Goal: Task Accomplishment & Management: Use online tool/utility

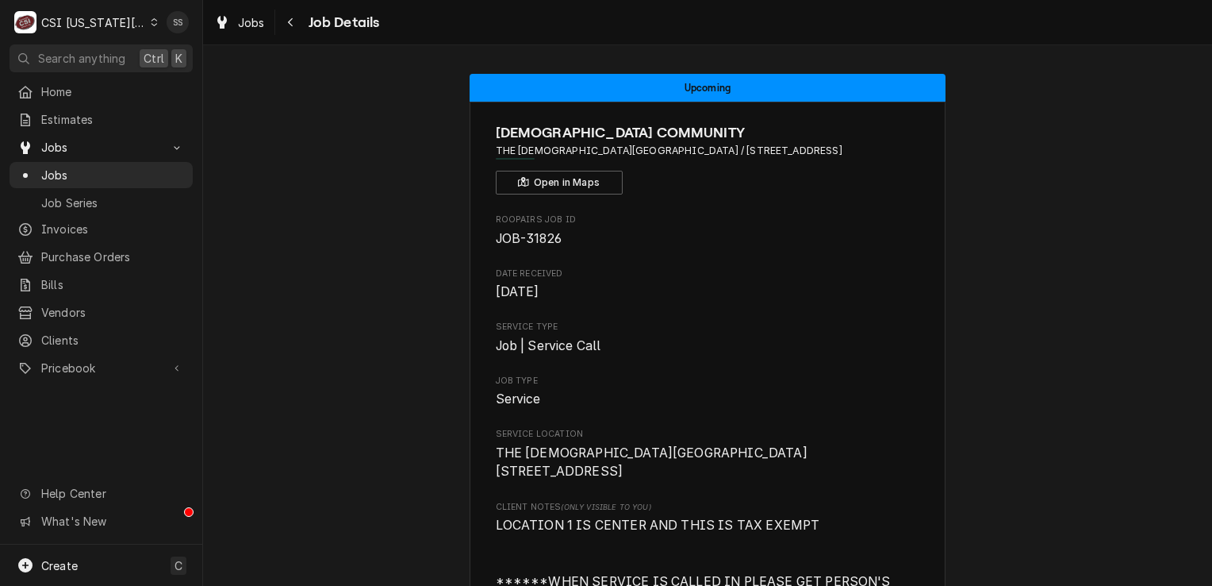
scroll to position [476, 0]
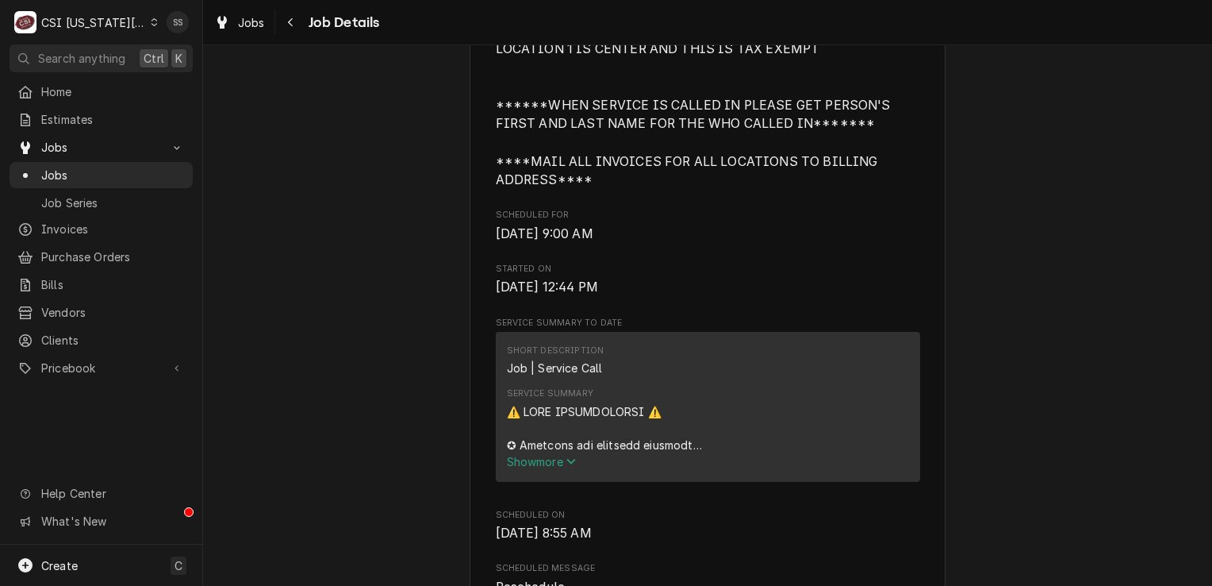
click at [151, 21] on icon "Dynamic Content Wrapper" at bounding box center [154, 22] width 7 height 8
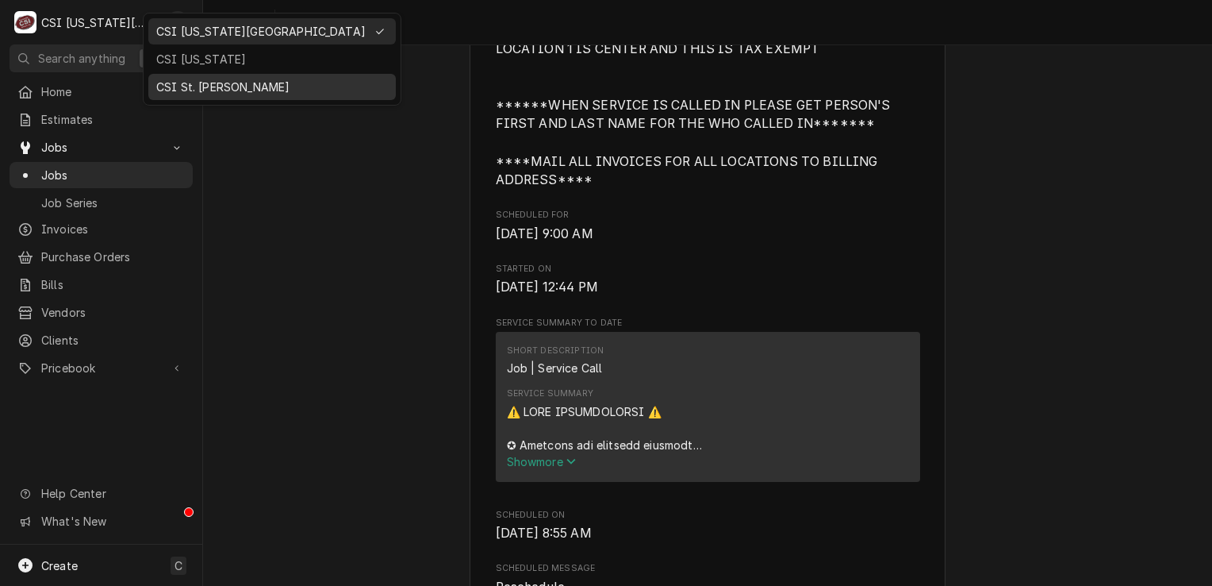
click at [206, 90] on div "CSI St. [PERSON_NAME]" at bounding box center [272, 87] width 232 height 17
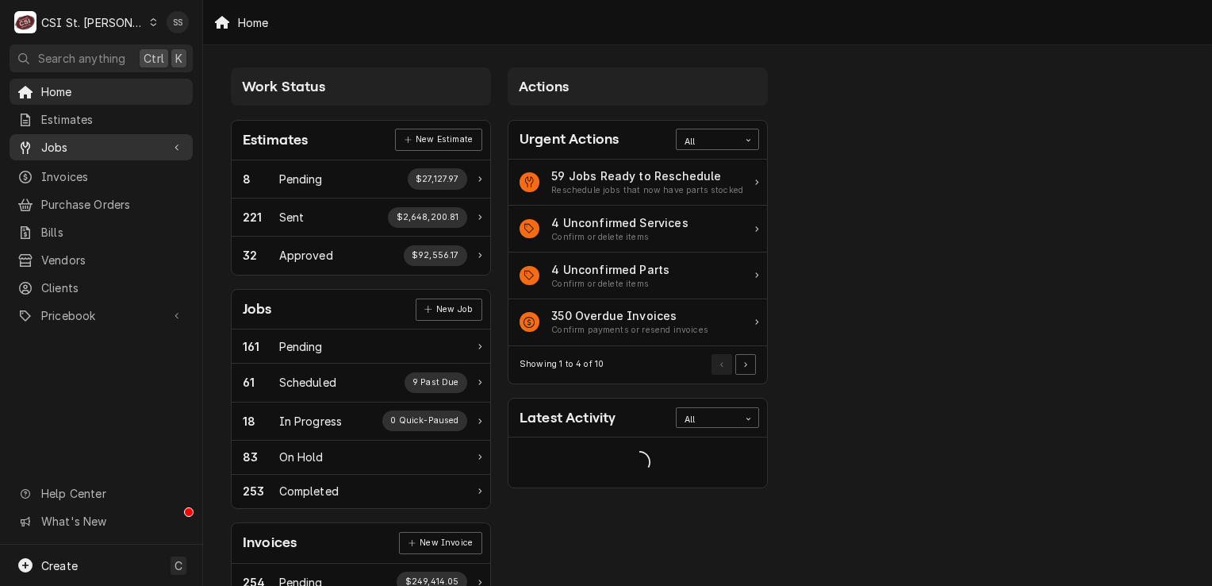
click at [102, 146] on span "Jobs" at bounding box center [101, 147] width 120 height 17
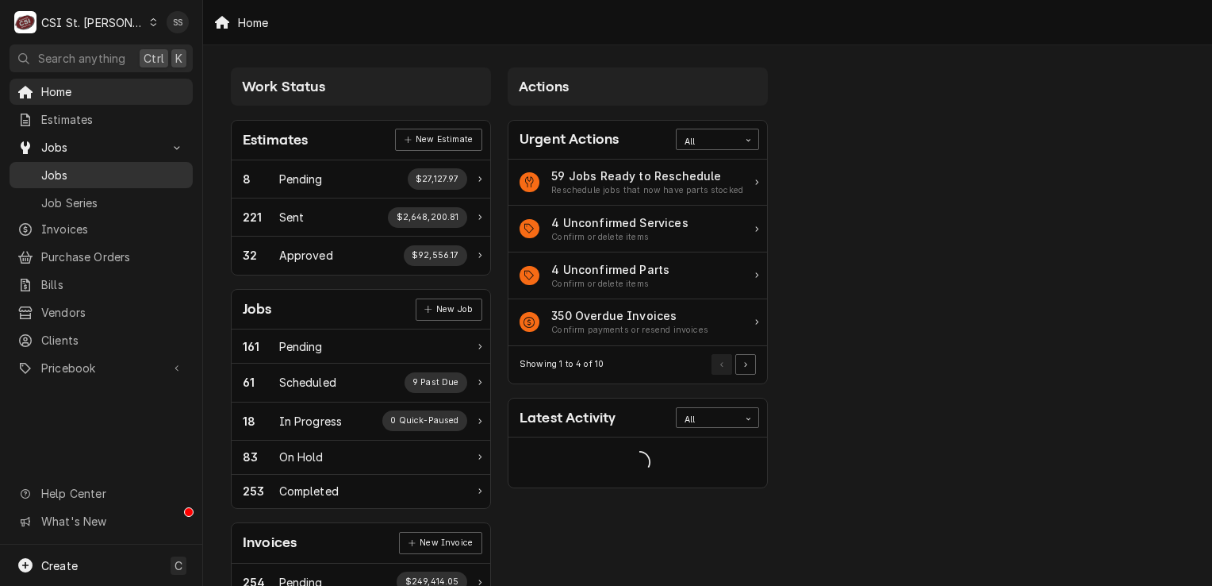
click at [129, 170] on span "Jobs" at bounding box center [113, 175] width 144 height 17
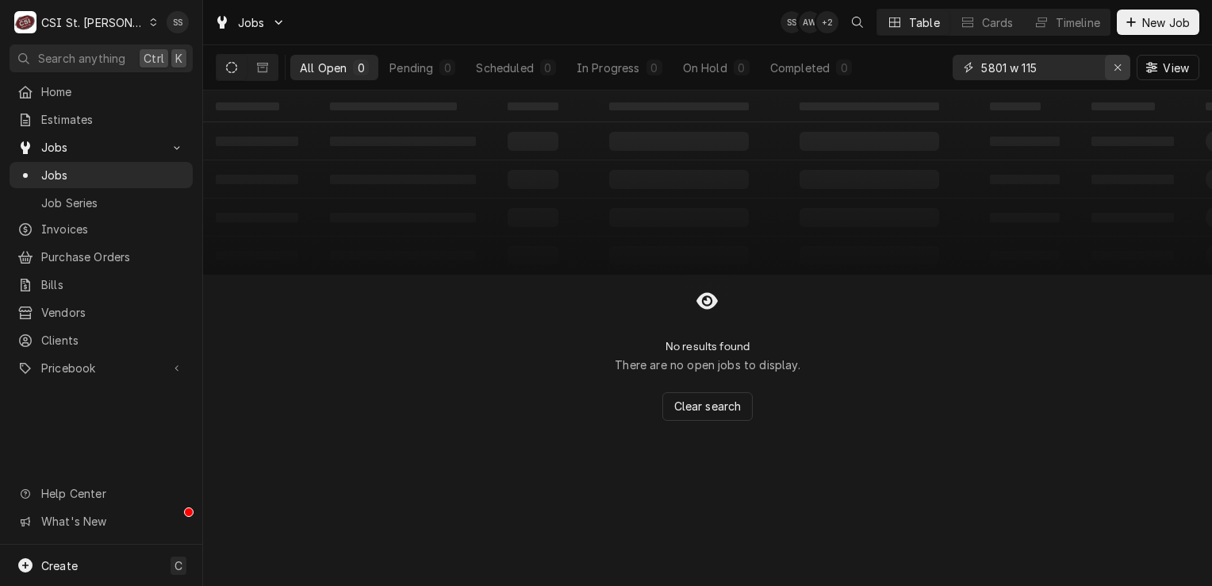
click at [1119, 65] on icon "Erase input" at bounding box center [1118, 67] width 6 height 6
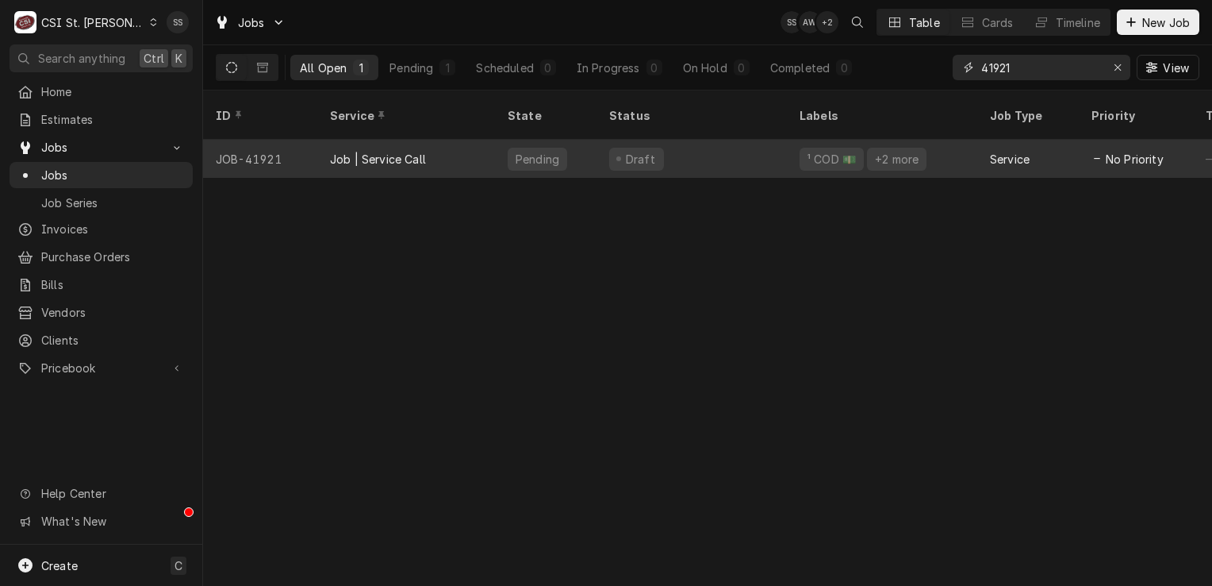
type input "41921"
click at [448, 151] on div "Job | Service Call" at bounding box center [406, 159] width 178 height 38
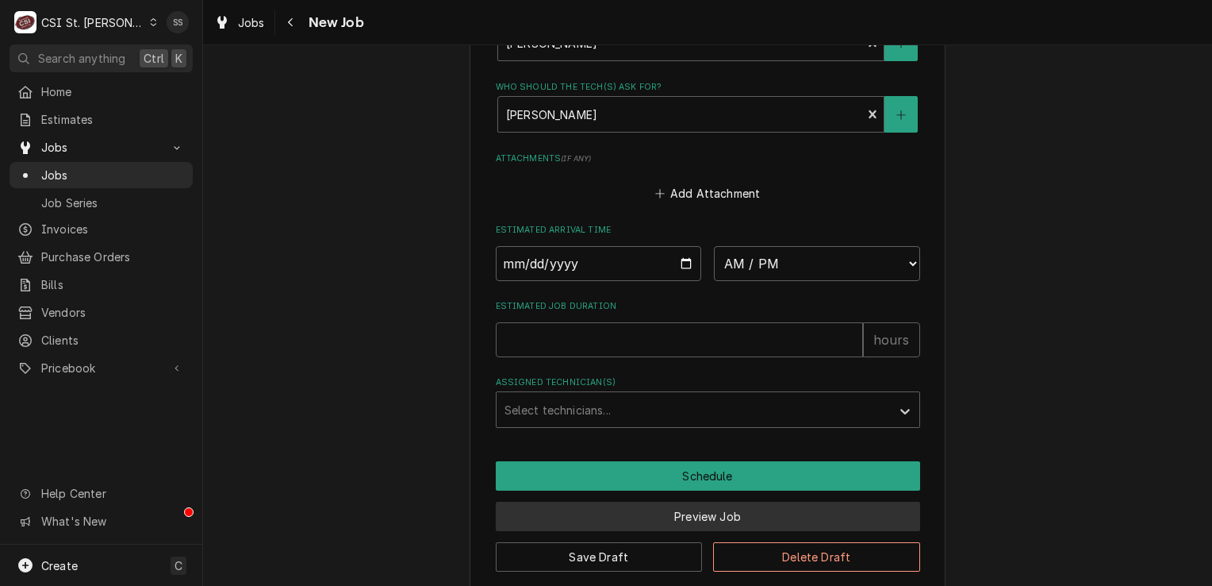
scroll to position [1473, 0]
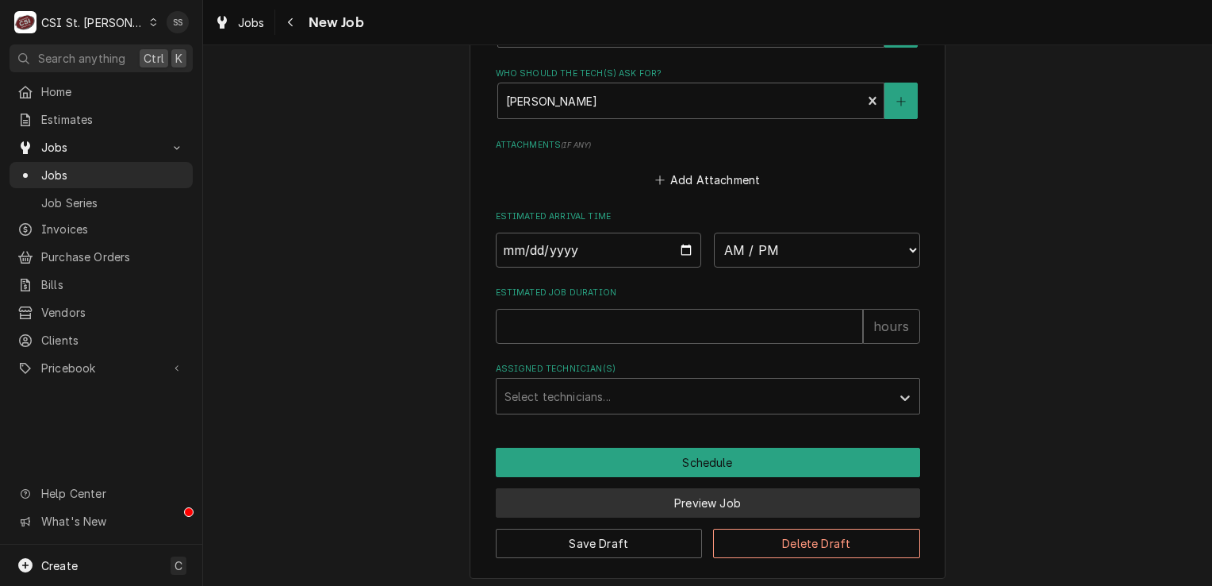
click at [737, 497] on button "Preview Job" at bounding box center [708, 502] width 425 height 29
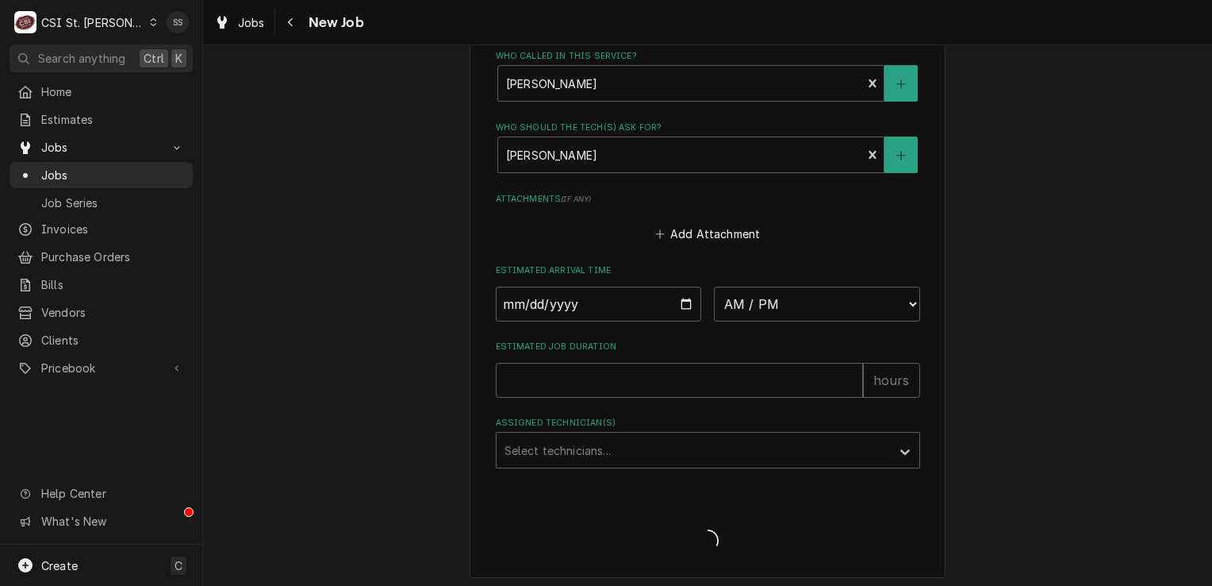
type textarea "x"
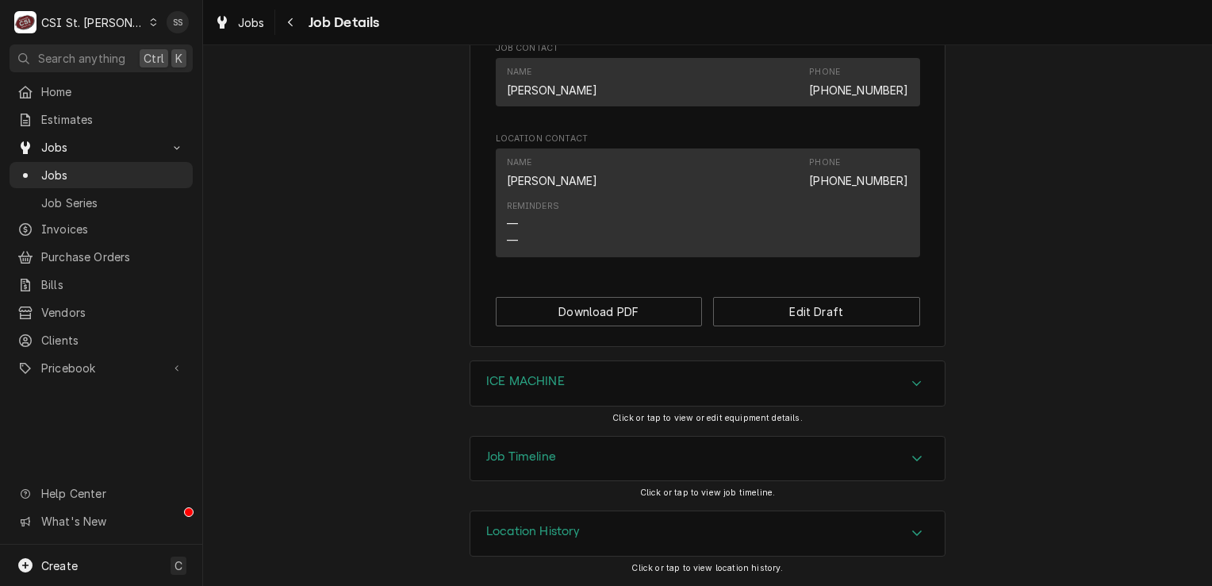
scroll to position [1094, 0]
click at [693, 462] on div "Job Timeline" at bounding box center [708, 458] width 474 height 44
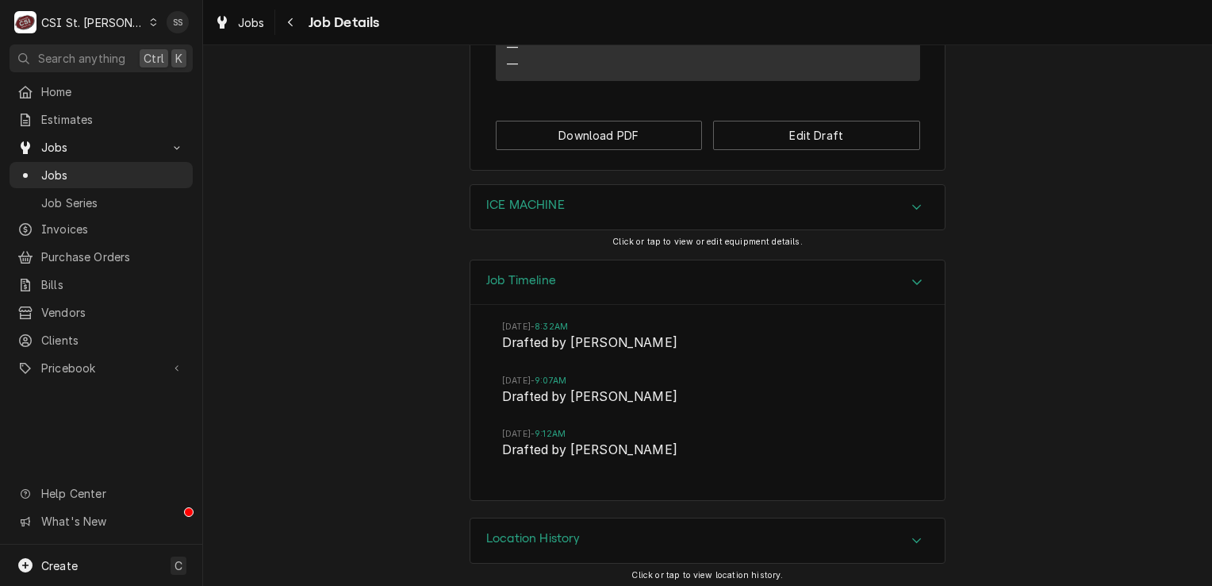
scroll to position [1277, 0]
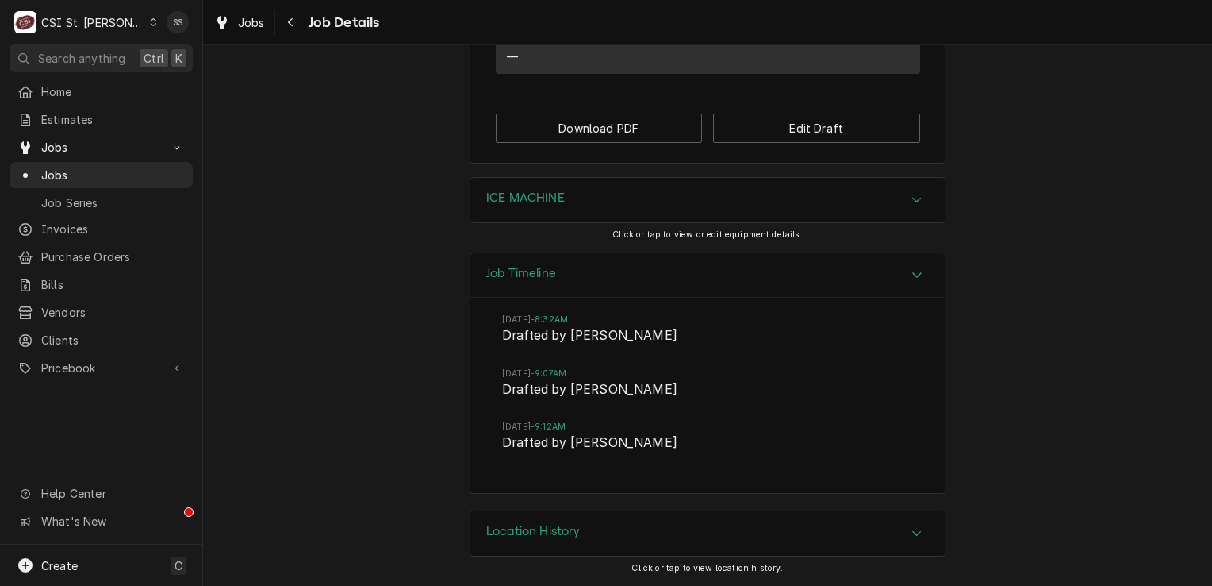
click at [727, 268] on div "Job Timeline" at bounding box center [708, 275] width 474 height 45
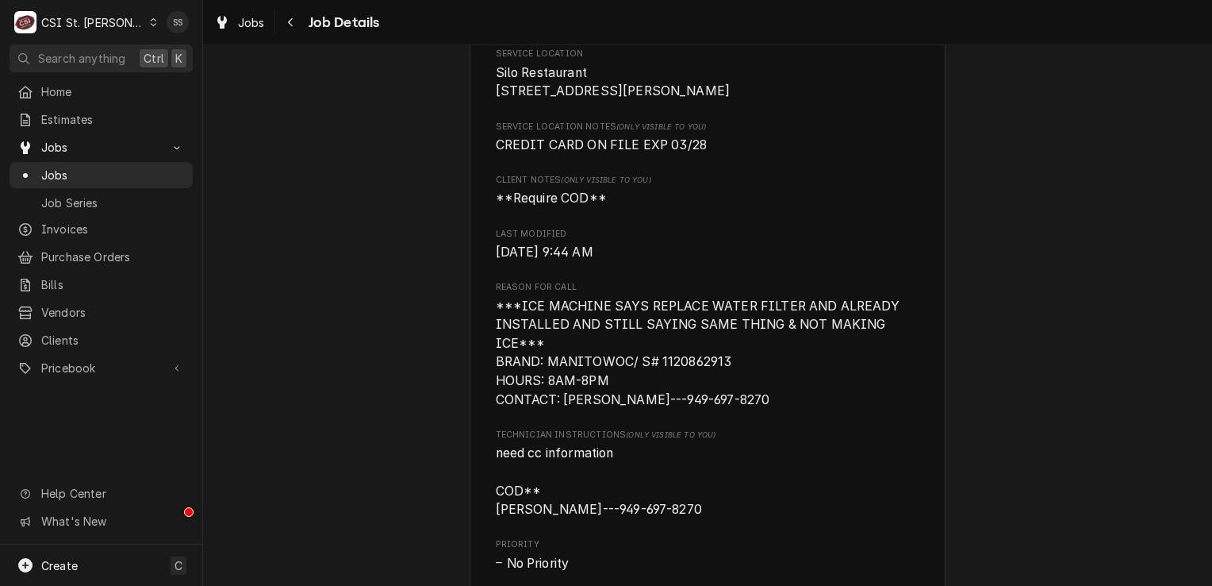
scroll to position [0, 0]
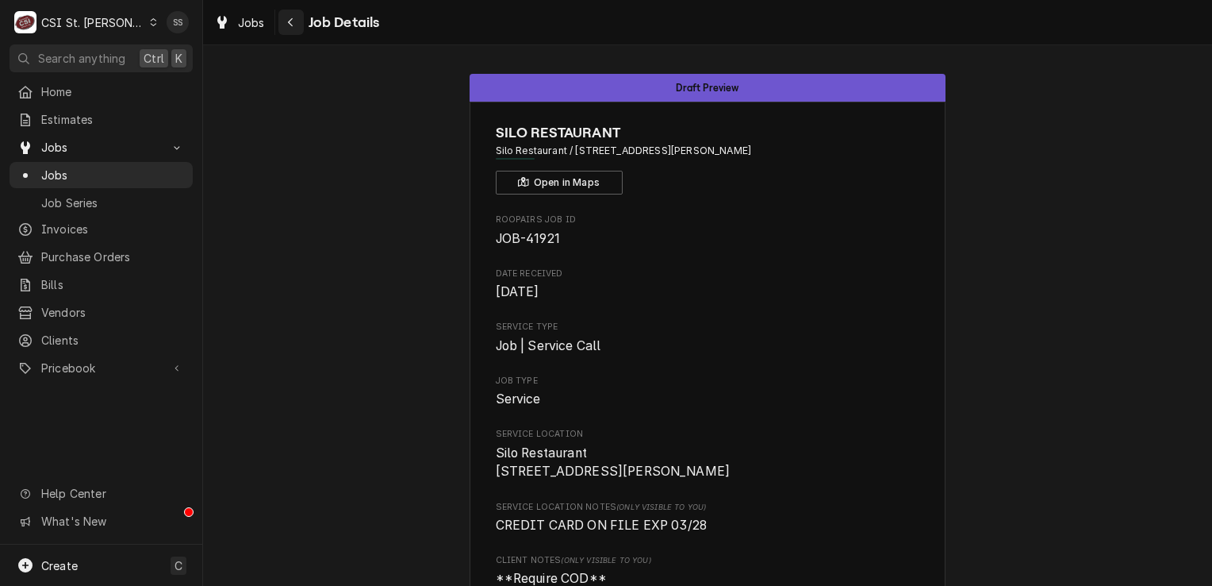
click at [291, 28] on div "Navigate back" at bounding box center [291, 22] width 16 height 16
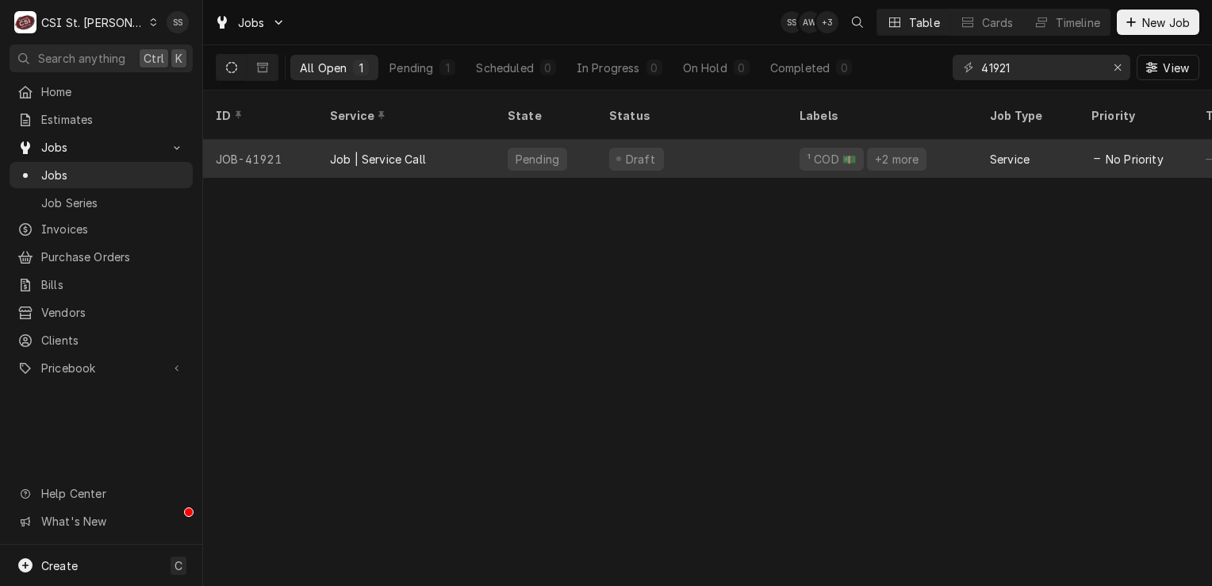
click at [457, 144] on div "Job | Service Call" at bounding box center [406, 159] width 178 height 38
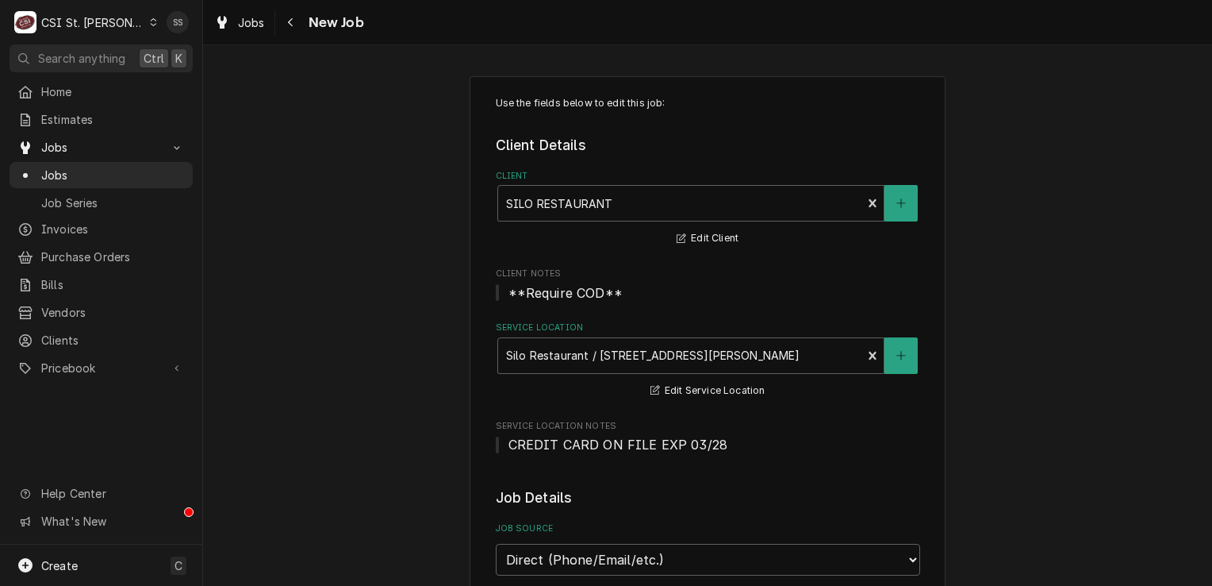
type textarea "x"
click at [150, 21] on icon "Dynamic Content Wrapper" at bounding box center [153, 22] width 7 height 8
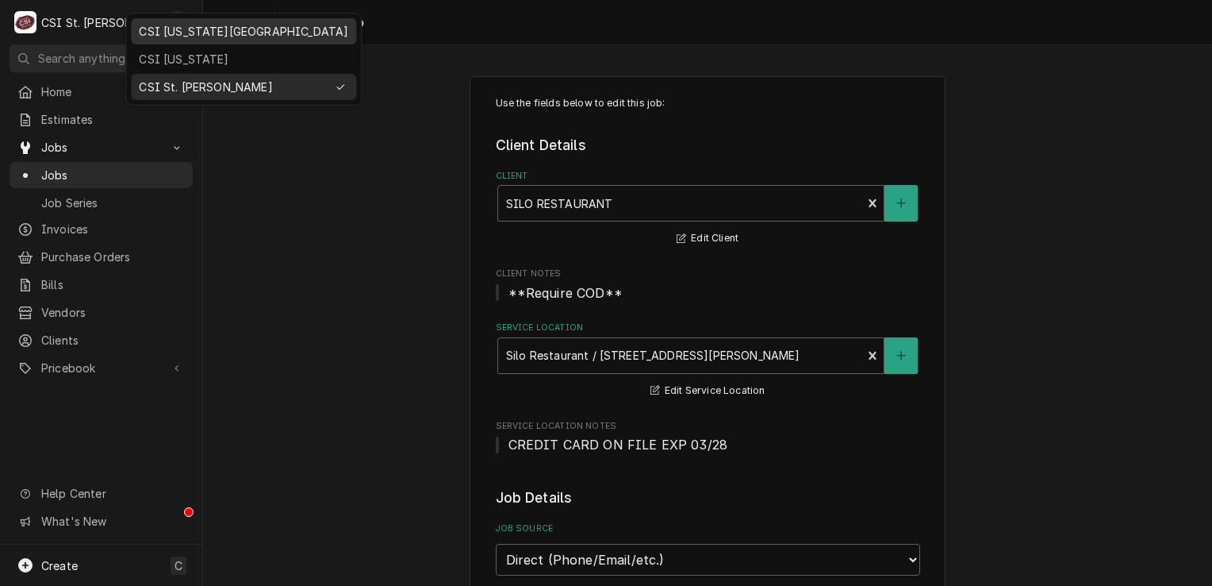
click at [173, 36] on div "CSI [US_STATE][GEOGRAPHIC_DATA]" at bounding box center [243, 31] width 209 height 17
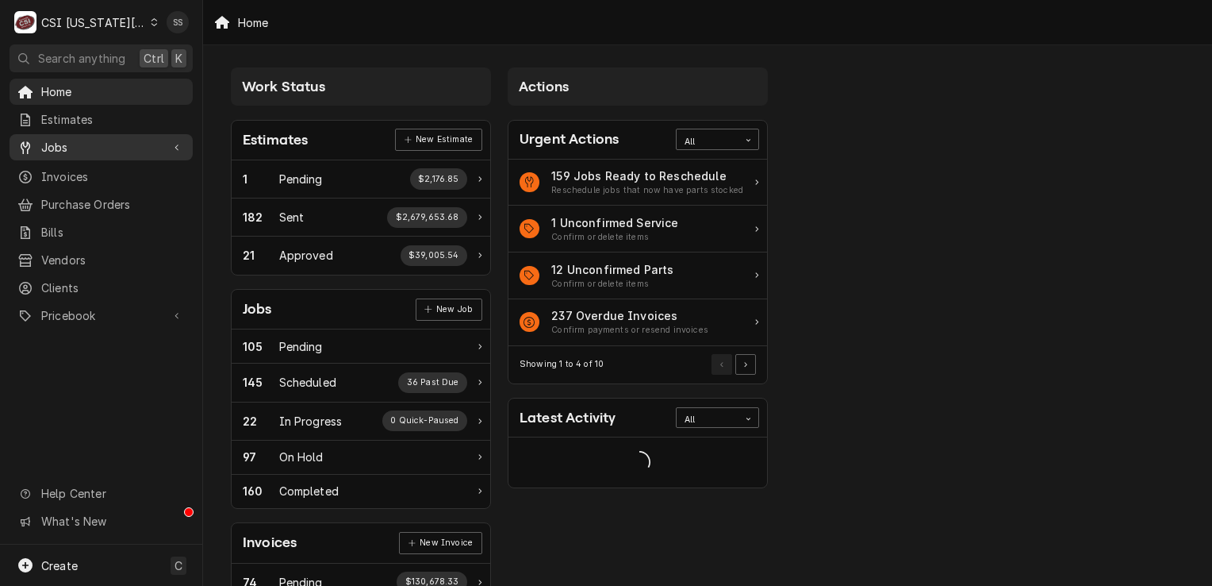
click at [105, 139] on span "Jobs" at bounding box center [101, 147] width 120 height 17
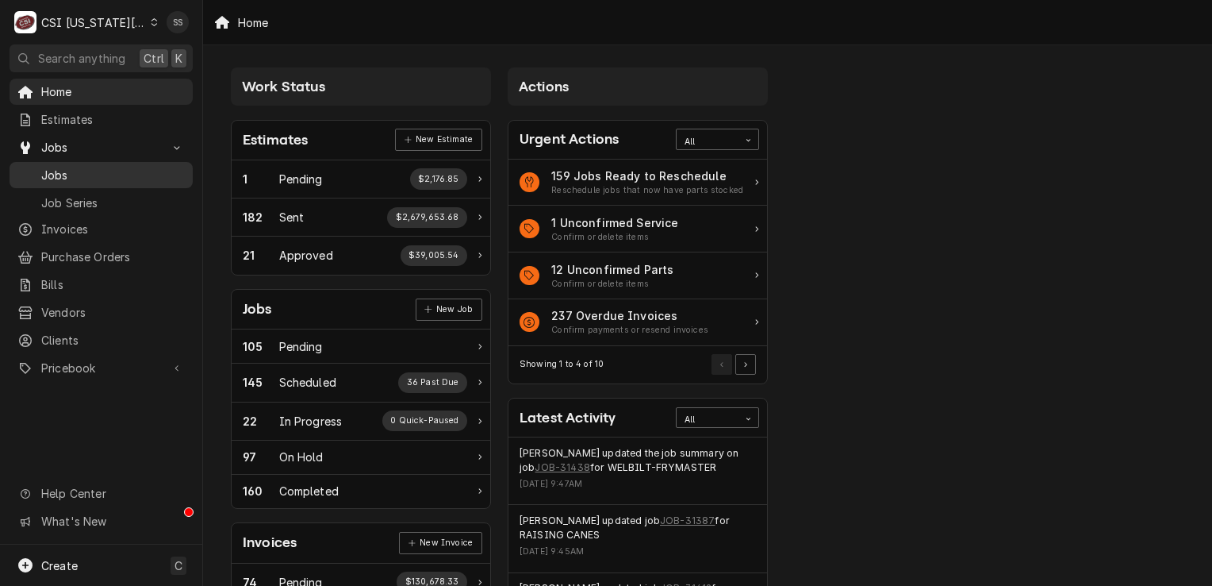
click at [116, 175] on span "Jobs" at bounding box center [113, 175] width 144 height 17
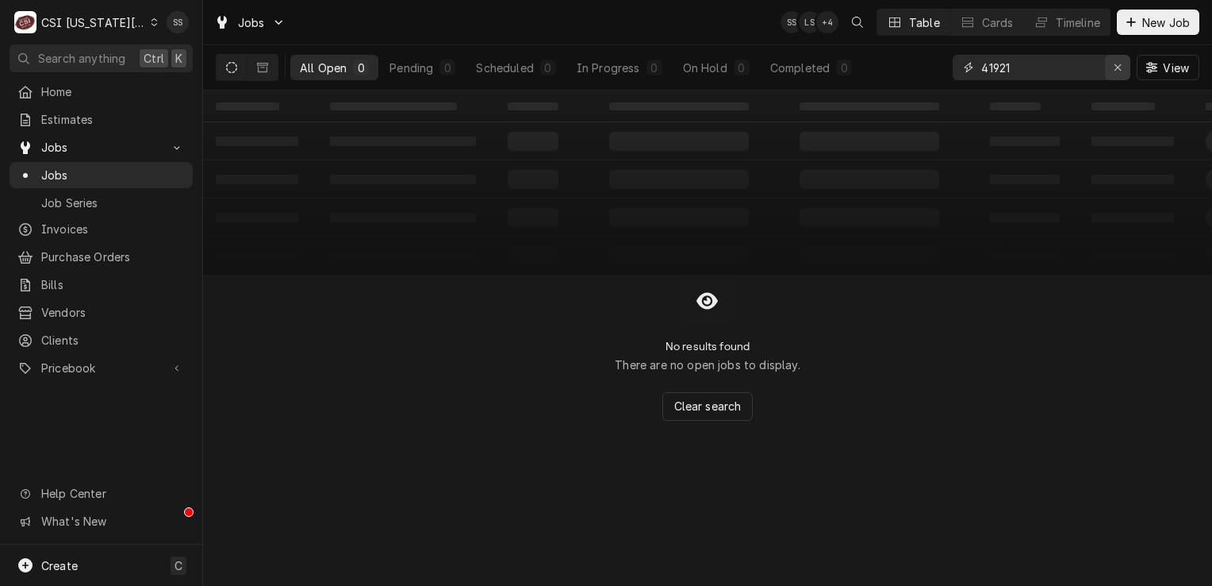
click at [1119, 68] on icon "Erase input" at bounding box center [1118, 67] width 6 height 6
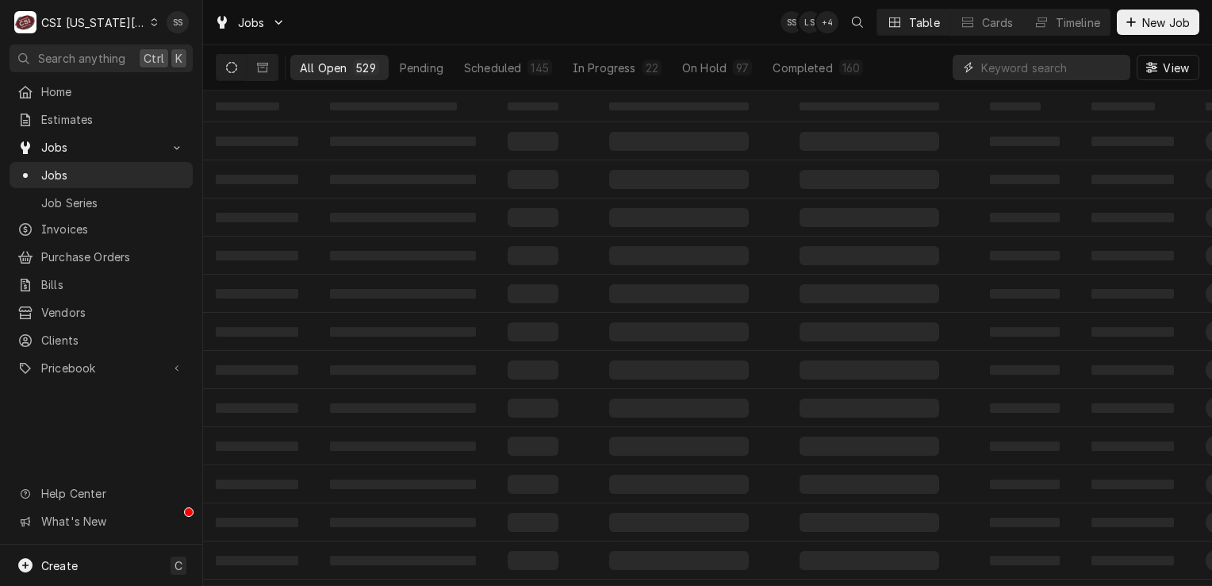
click at [1061, 76] on input "Dynamic Content Wrapper" at bounding box center [1052, 67] width 141 height 25
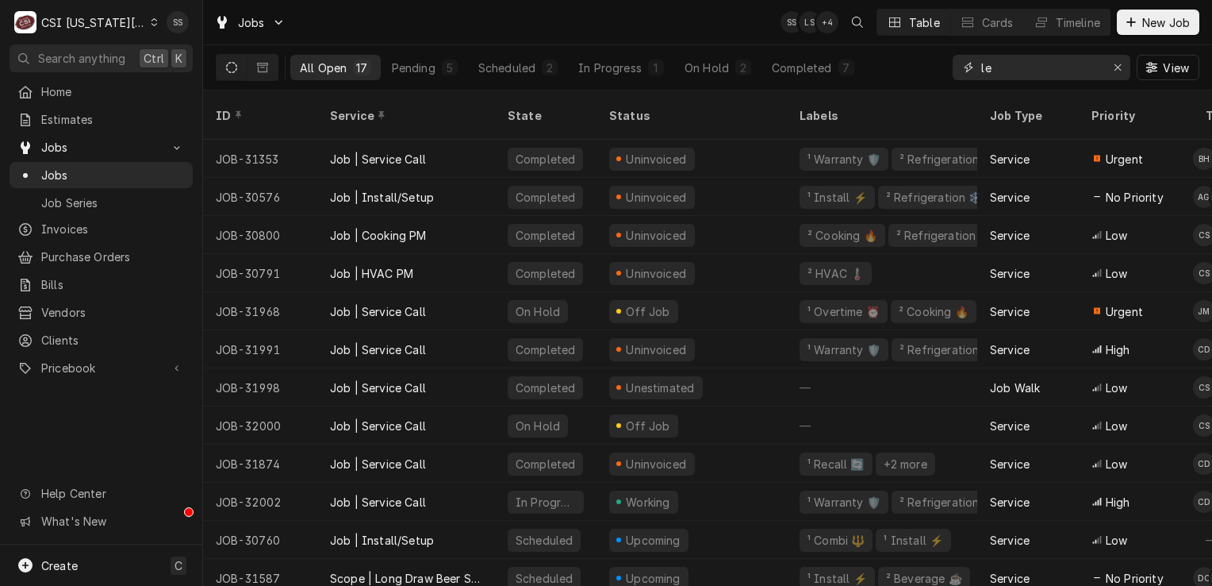
type input "l"
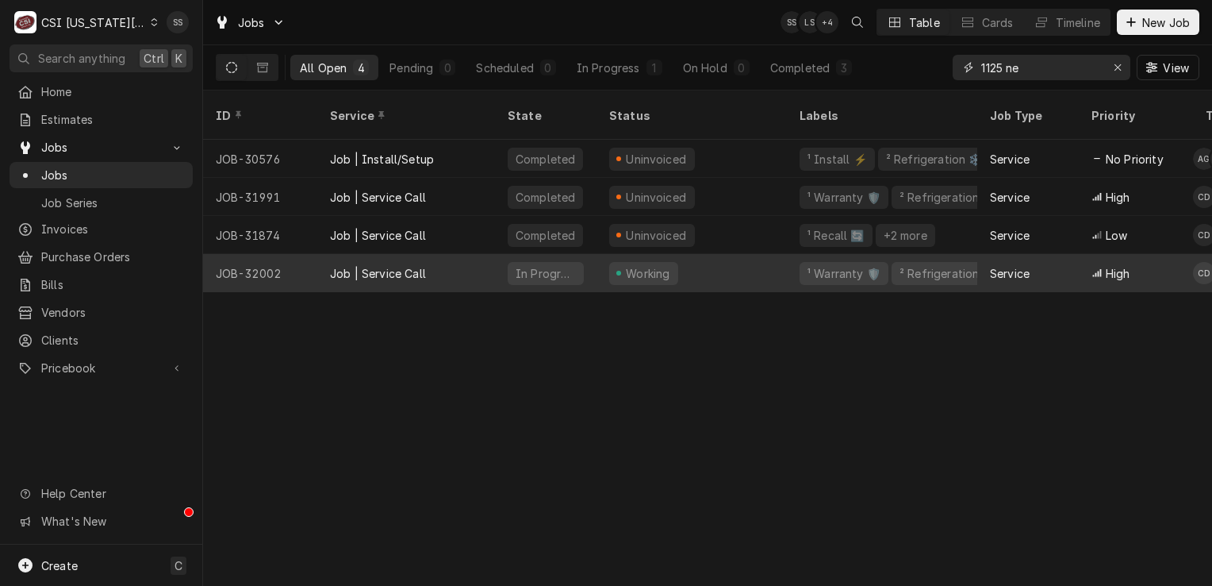
type input "1125 ne"
click at [490, 254] on div "Job | Service Call" at bounding box center [406, 273] width 178 height 38
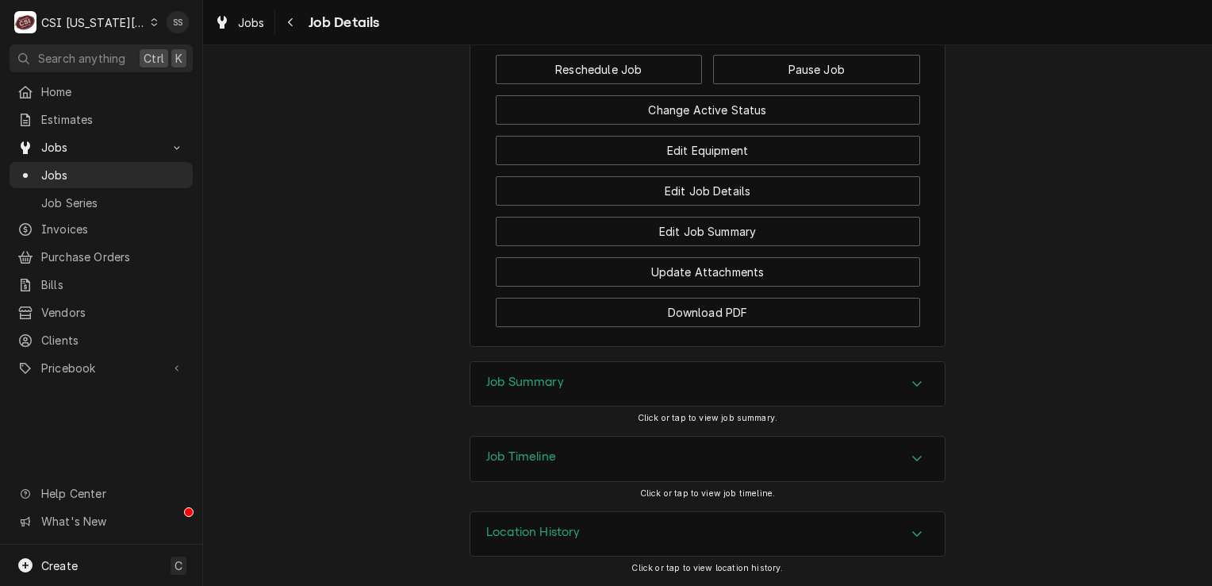
scroll to position [1594, 0]
click at [710, 378] on div "Job Summary" at bounding box center [708, 384] width 474 height 44
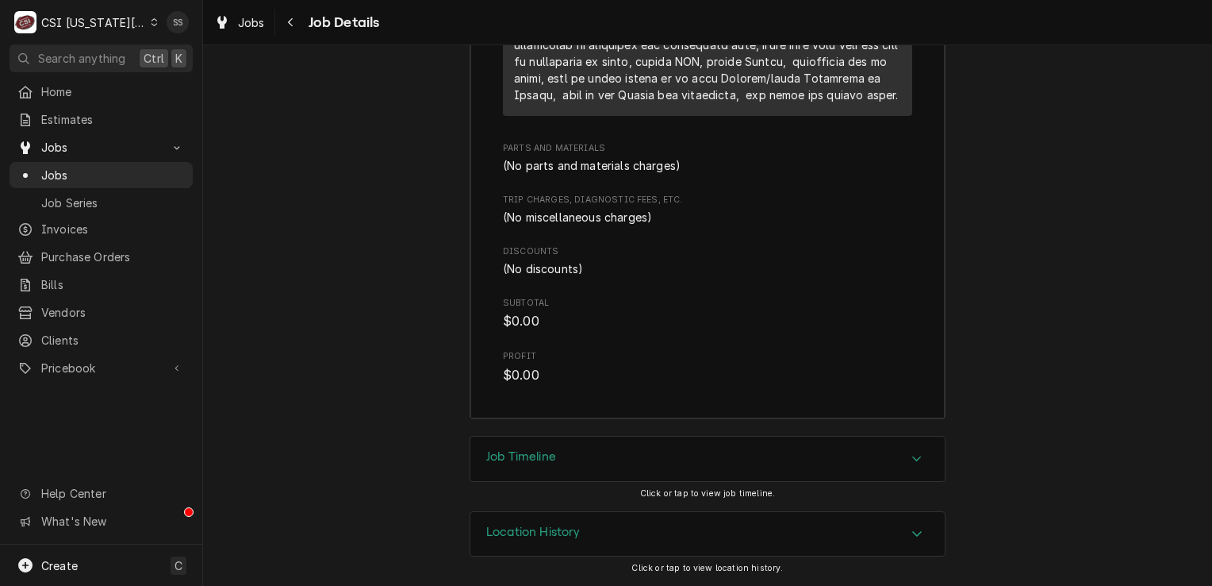
scroll to position [3744, 0]
click at [643, 456] on div "Job Timeline" at bounding box center [708, 458] width 474 height 44
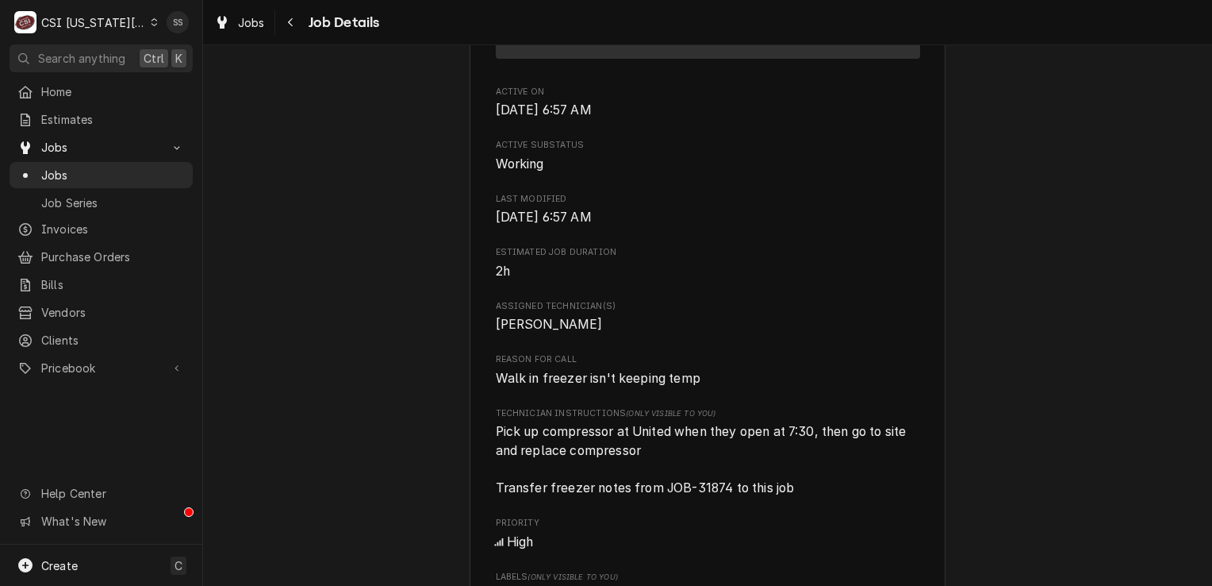
scroll to position [793, 0]
